Goal: Use online tool/utility: Utilize a website feature to perform a specific function

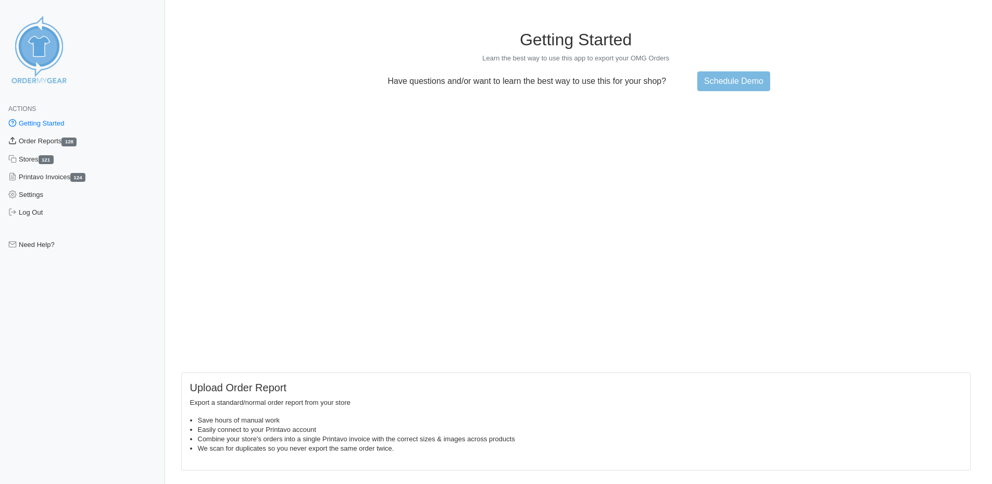
click at [43, 142] on link "Order Reports 128" at bounding box center [82, 141] width 165 height 18
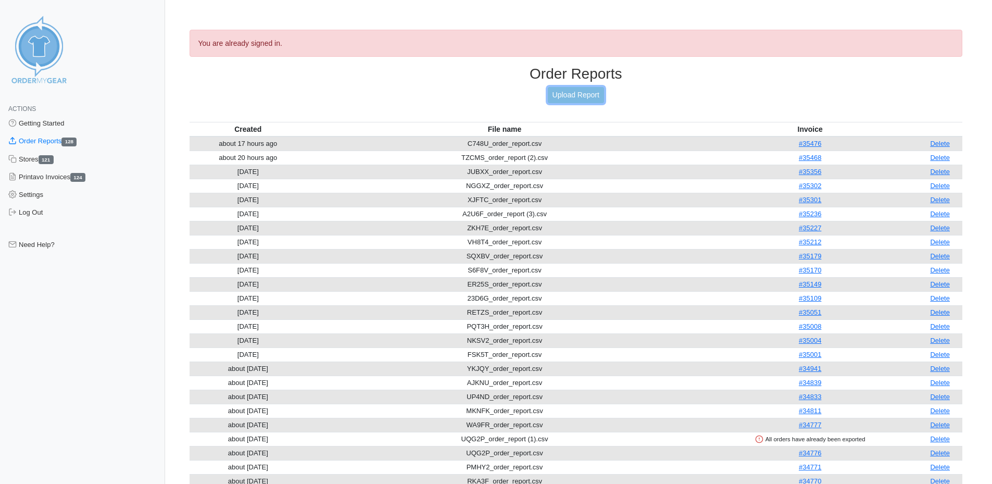
click at [569, 94] on link "Upload Report" at bounding box center [576, 95] width 56 height 16
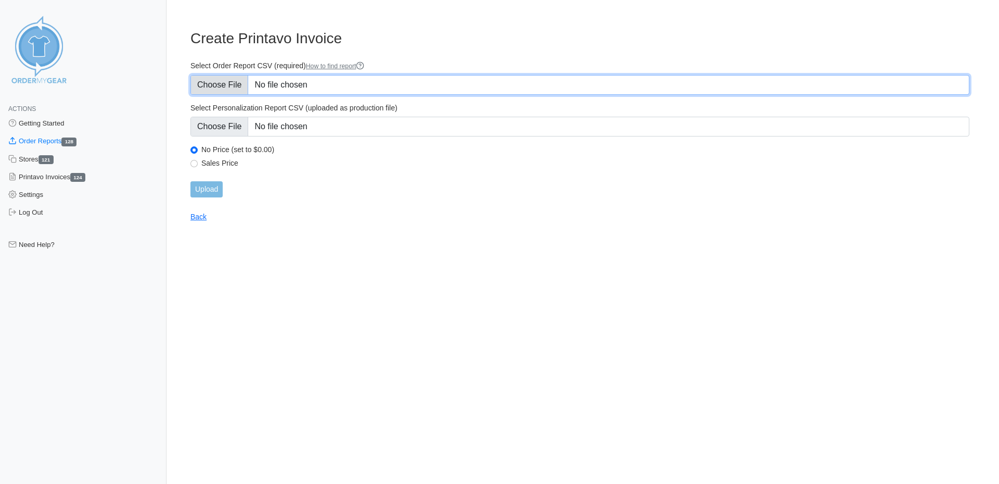
click at [337, 86] on input "Select Order Report CSV (required) How to find report" at bounding box center [580, 85] width 779 height 20
type input "C:\fakepath\D9SMH_order_report.csv"
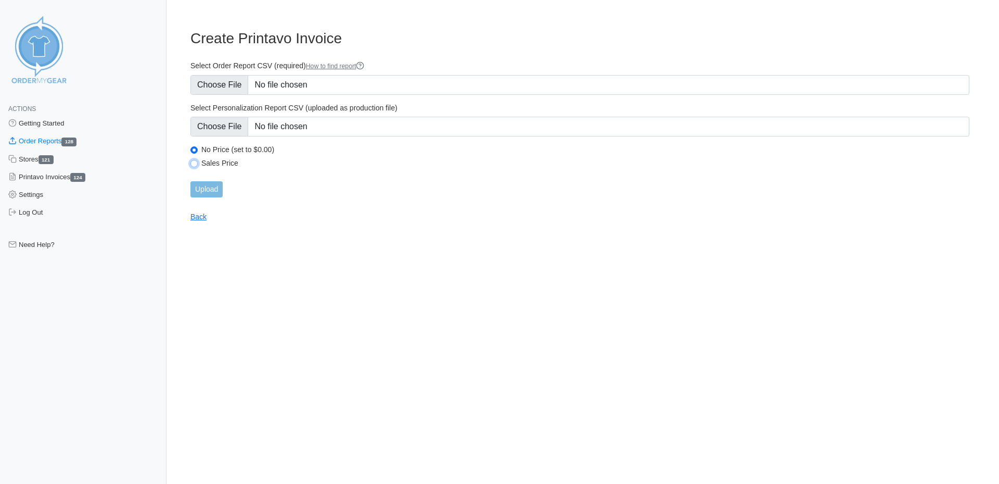
click at [195, 162] on input "Sales Price" at bounding box center [194, 163] width 7 height 7
radio input "true"
click at [209, 189] on input "Upload" at bounding box center [207, 189] width 32 height 16
